Goal: Find specific page/section: Find specific page/section

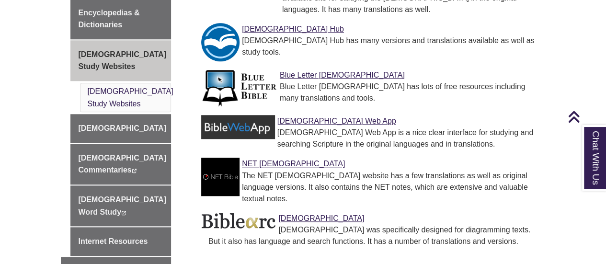
scroll to position [431, 0]
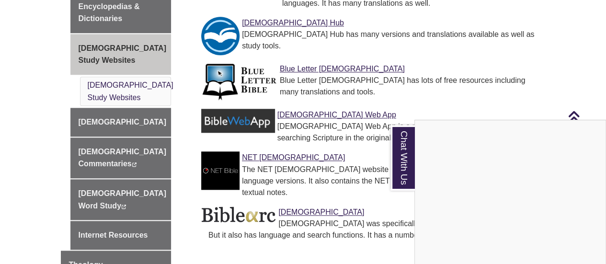
click at [582, 68] on div "Chat With Us" at bounding box center [303, 132] width 606 height 264
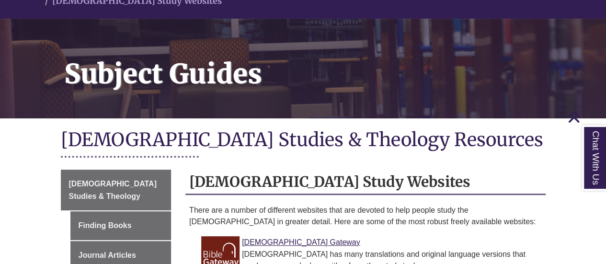
scroll to position [96, 0]
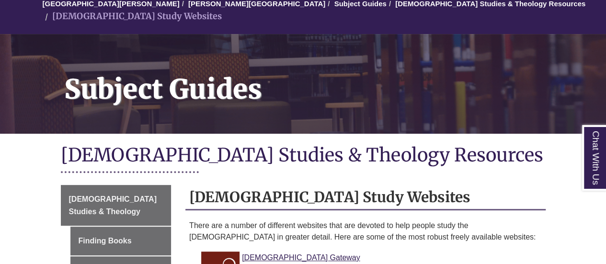
click at [456, 155] on h1 "[DEMOGRAPHIC_DATA] Studies & Theology Resources" at bounding box center [303, 155] width 485 height 25
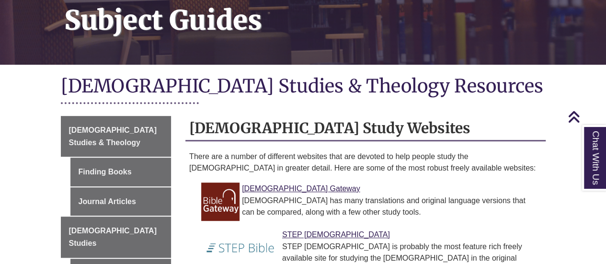
scroll to position [144, 0]
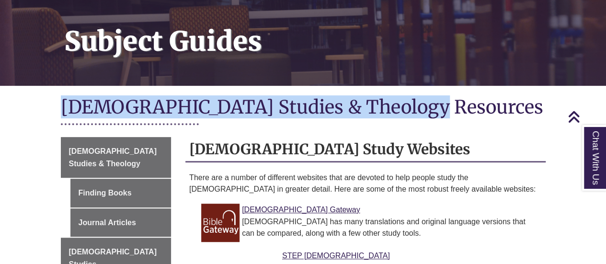
drag, startPoint x: 61, startPoint y: 95, endPoint x: 415, endPoint y: 92, distance: 353.9
click at [415, 95] on h1 "[DEMOGRAPHIC_DATA] Studies & Theology Resources" at bounding box center [303, 107] width 485 height 25
copy h1 "[DEMOGRAPHIC_DATA] Studies & Theology Resources"
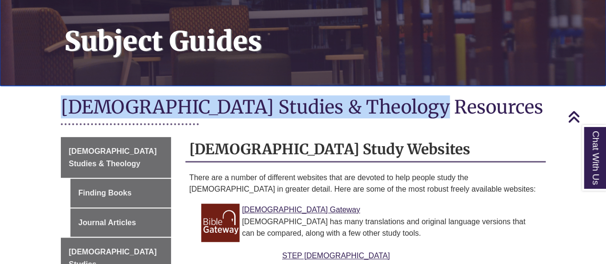
click at [395, 45] on h1 "Subject Guides" at bounding box center [330, 29] width 552 height 87
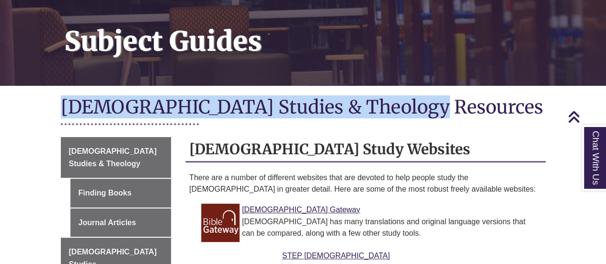
click at [472, 101] on h1 "[DEMOGRAPHIC_DATA] Studies & Theology Resources" at bounding box center [303, 107] width 485 height 25
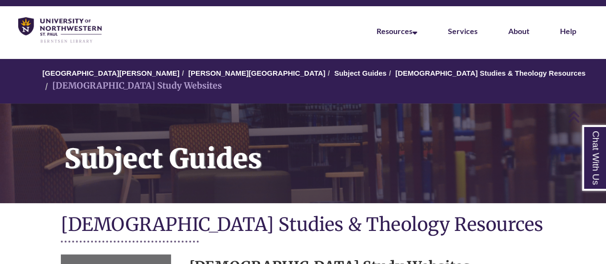
scroll to position [0, 0]
